Goal: Communication & Community: Share content

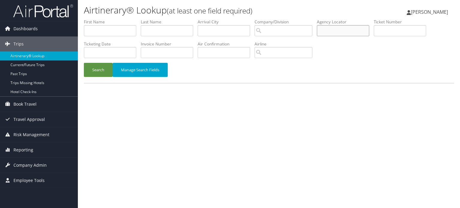
click at [338, 31] on input "text" at bounding box center [343, 30] width 52 height 11
paste input "DBG6VG"
click at [102, 70] on button "Search" at bounding box center [98, 70] width 29 height 14
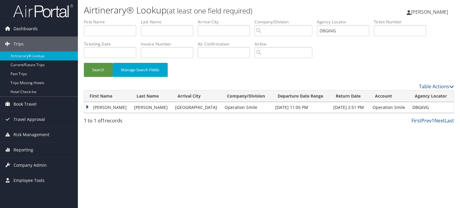
click at [88, 106] on td "KATHLEEN SORACCO" at bounding box center [107, 107] width 47 height 11
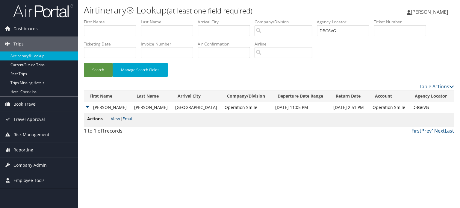
click at [117, 121] on link "View" at bounding box center [115, 119] width 9 height 6
drag, startPoint x: 344, startPoint y: 32, endPoint x: 251, endPoint y: 29, distance: 93.3
click at [258, 19] on ul "First Name Last Name Departure City Arrival City Company/Division Airport/City …" at bounding box center [269, 19] width 370 height 0
paste input "F5"
type input "DBG6F5"
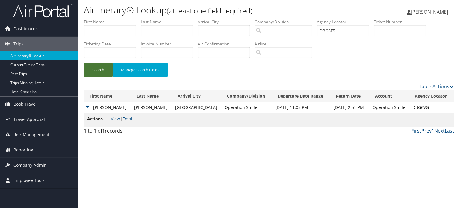
click at [98, 71] on button "Search" at bounding box center [98, 70] width 29 height 14
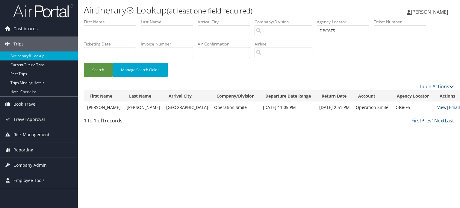
click at [438, 106] on link "View" at bounding box center [442, 108] width 9 height 6
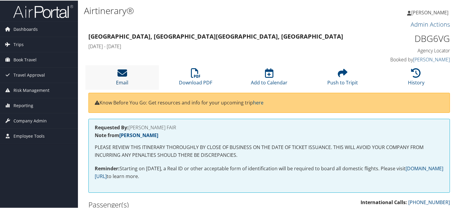
click at [121, 73] on icon at bounding box center [122, 73] width 10 height 10
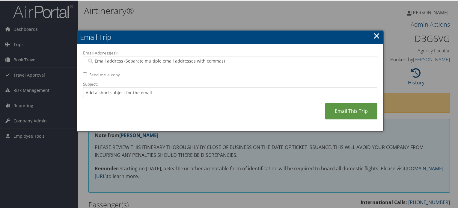
click at [185, 62] on input "Email Address(es):" at bounding box center [230, 61] width 286 height 6
paste input "[EMAIL_ADDRESS][DOMAIN_NAME]"
type input "[EMAIL_ADDRESS][DOMAIN_NAME]"
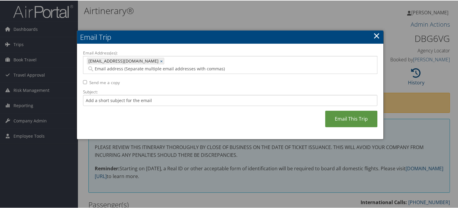
paste input "[PERSON_NAME][EMAIL_ADDRESS][DOMAIN_NAME]"
type input "[PERSON_NAME][EMAIL_ADDRESS][DOMAIN_NAME]"
type input "[EMAIL_ADDRESS][DOMAIN_NAME], [PERSON_NAME][DOMAIN_NAME][EMAIL_ADDRESS][DOMAIN_…"
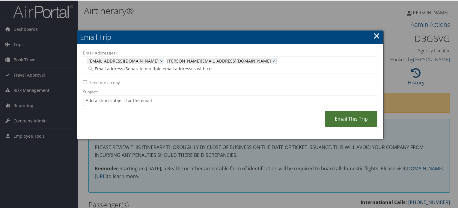
click at [341, 110] on link "Email This Trip" at bounding box center [351, 118] width 52 height 16
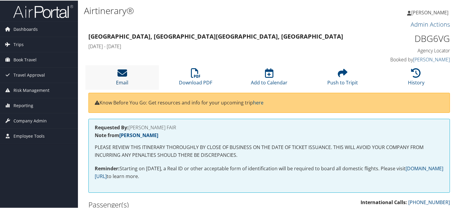
click at [125, 72] on icon at bounding box center [122, 73] width 10 height 10
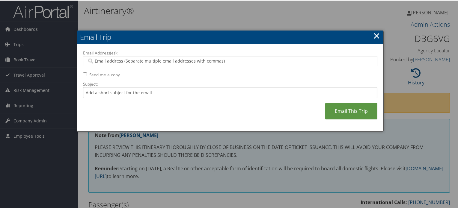
click at [228, 62] on input "Email Address(es):" at bounding box center [230, 61] width 286 height 6
paste input "[PERSON_NAME][EMAIL_ADDRESS][PERSON_NAME][DOMAIN_NAME]"
type input "[PERSON_NAME][EMAIL_ADDRESS][PERSON_NAME][DOMAIN_NAME]"
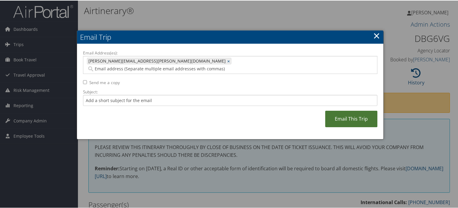
click at [340, 110] on link "Email This Trip" at bounding box center [351, 118] width 52 height 16
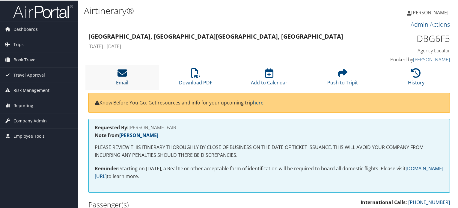
click at [119, 72] on icon at bounding box center [122, 73] width 10 height 10
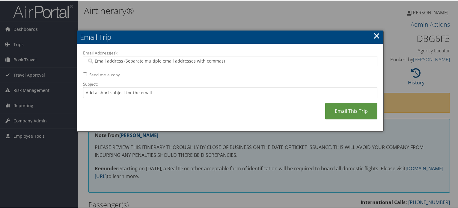
click at [221, 60] on input "Email Address(es):" at bounding box center [230, 61] width 286 height 6
paste input "[PERSON_NAME][EMAIL_ADDRESS][PERSON_NAME][DOMAIN_NAME]"
type input "[PERSON_NAME][EMAIL_ADDRESS][PERSON_NAME][DOMAIN_NAME]"
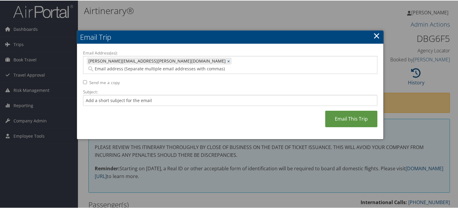
paste input "[PERSON_NAME][EMAIL_ADDRESS][DOMAIN_NAME]"
type input "[PERSON_NAME][EMAIL_ADDRESS][DOMAIN_NAME]"
type input "TODD.MAGEE@OPERATIONSMILE.ORG, TIFFANY.FAIR@OPERATIONSMILE.ORG"
paste input "[EMAIL_ADDRESS][DOMAIN_NAME]"
type input "[EMAIL_ADDRESS][DOMAIN_NAME]"
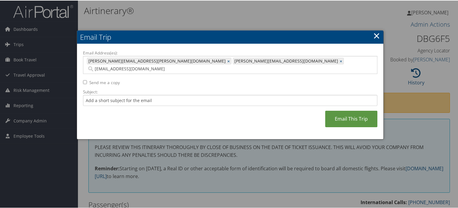
type input "TODD.MAGEE@OPERATIONSMILE.ORG, TIFFANY.FAIR@OPERATIONSMILE.ORG, KMAGEE@OPERATIO…"
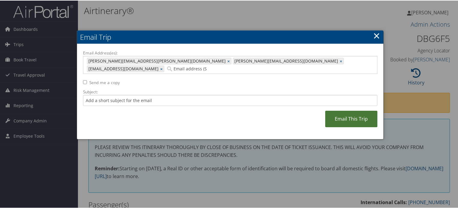
click at [354, 111] on link "Email This Trip" at bounding box center [351, 118] width 52 height 16
